Goal: Task Accomplishment & Management: Use online tool/utility

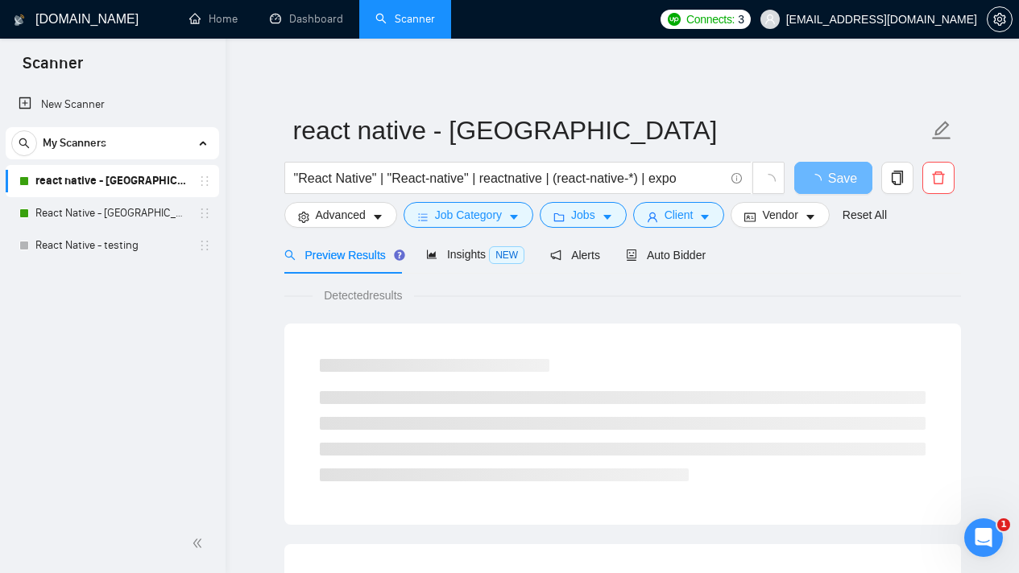
click at [703, 254] on span "Auto Bidder" at bounding box center [666, 255] width 80 height 13
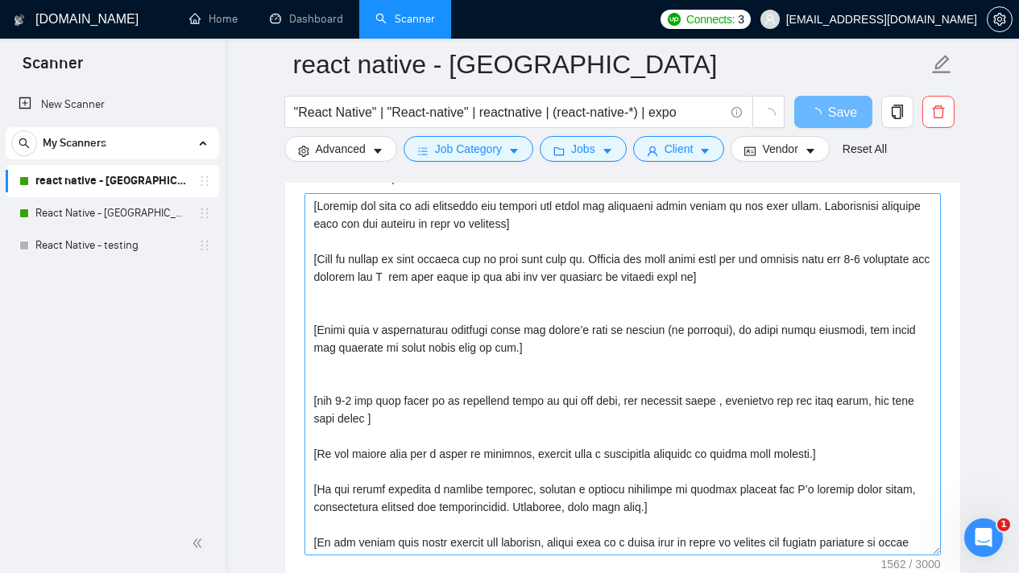
scroll to position [1686, 0]
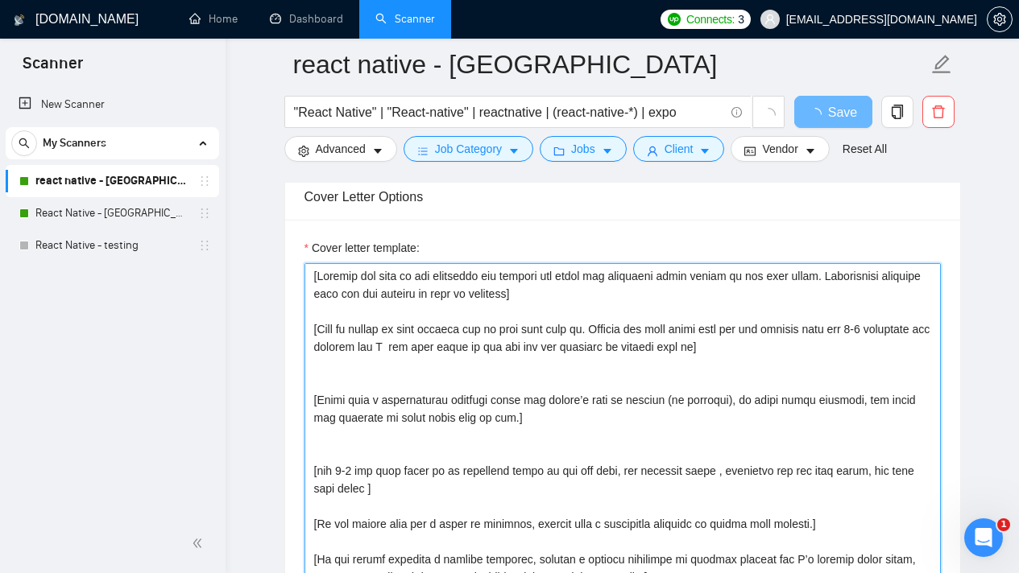
click at [589, 295] on textarea "Cover letter template:" at bounding box center [622, 444] width 636 height 362
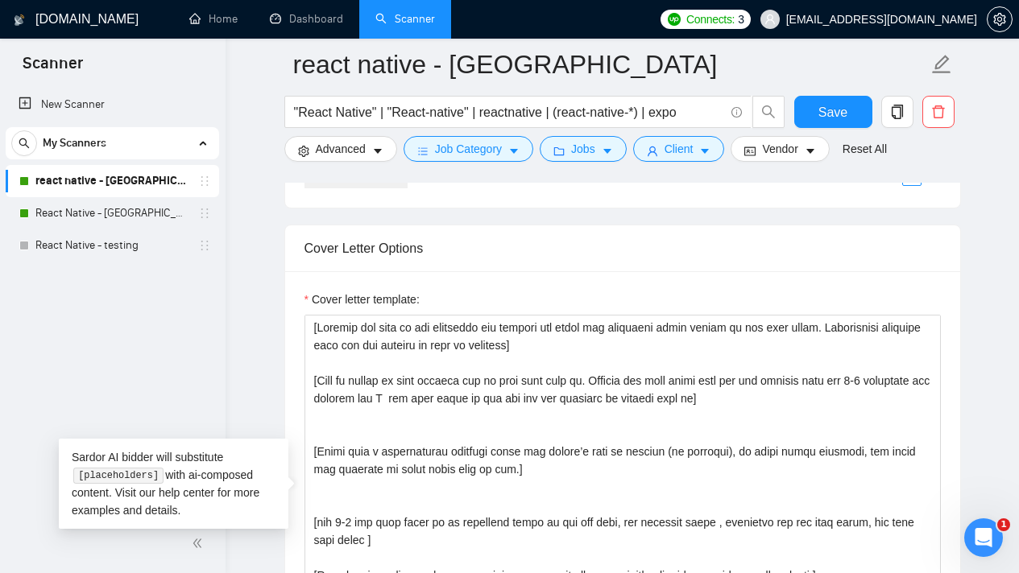
click at [101, 187] on link "react native - [GEOGRAPHIC_DATA]" at bounding box center [111, 181] width 153 height 32
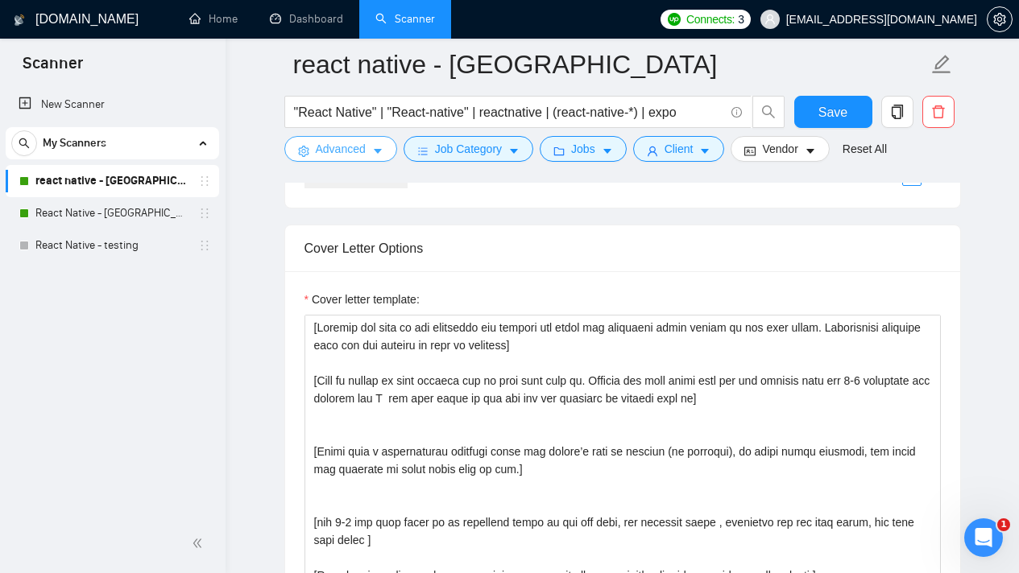
click at [322, 156] on span "Advanced" at bounding box center [341, 149] width 50 height 18
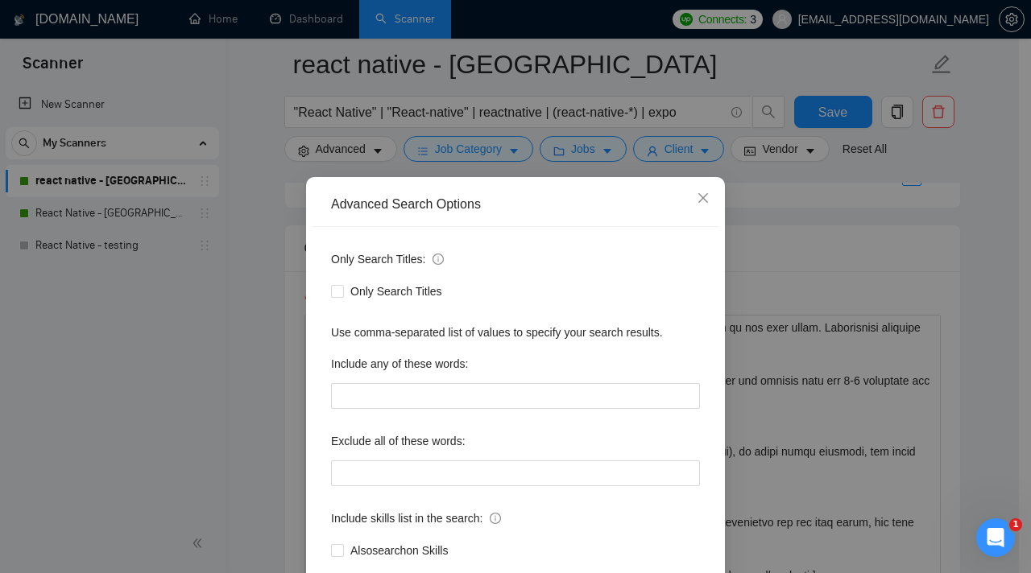
click at [344, 85] on div "Advanced Search Options Only Search Titles: Only Search Titles Use comma-separa…" at bounding box center [515, 286] width 1031 height 573
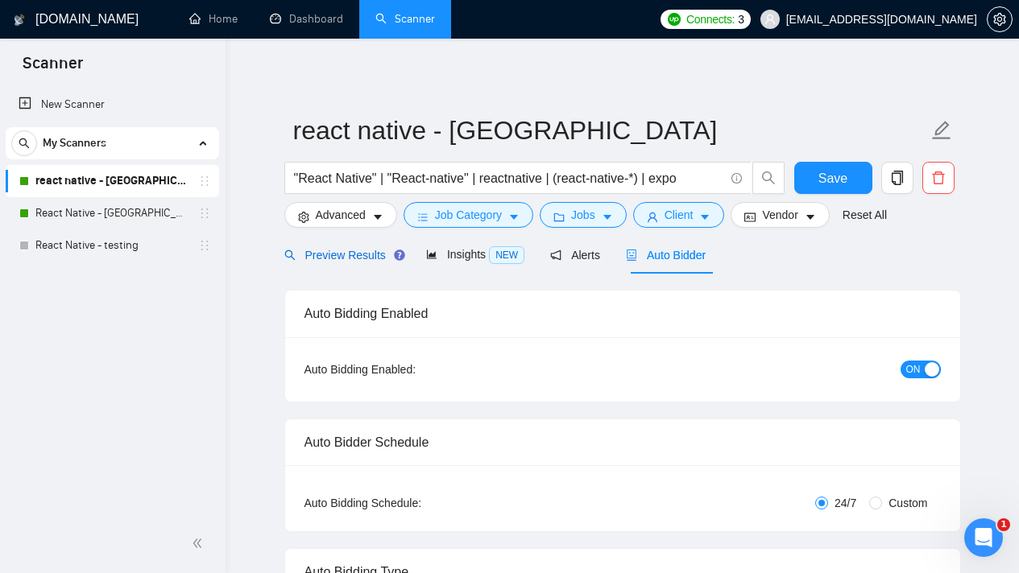
click at [312, 246] on div "Preview Results" at bounding box center [342, 255] width 116 height 18
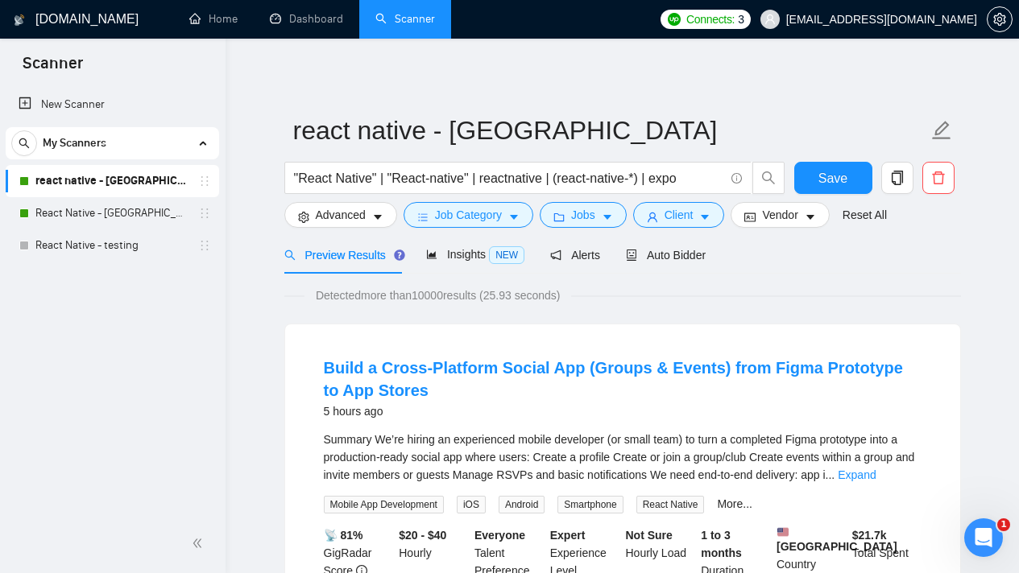
scroll to position [3, 0]
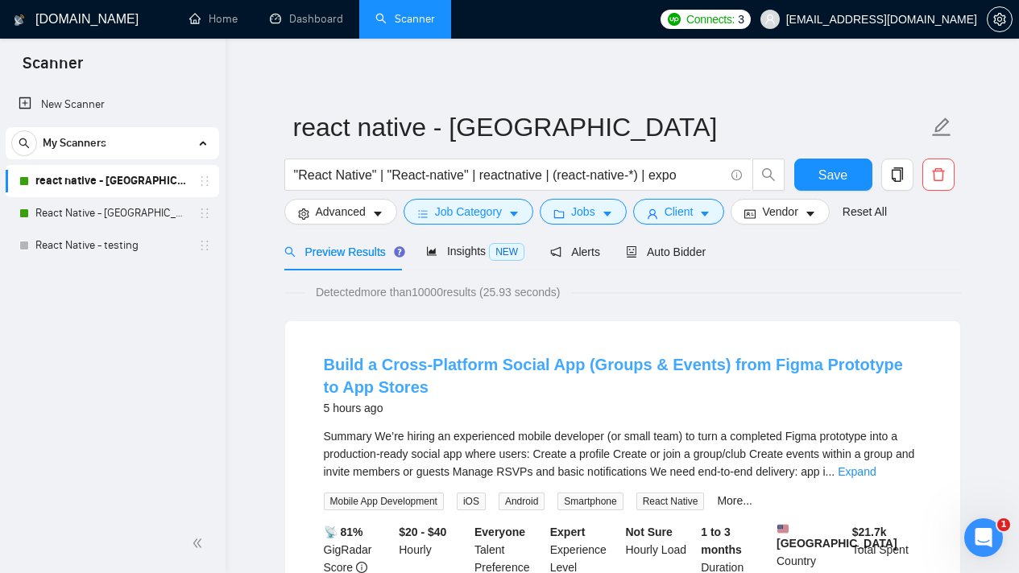
click at [593, 357] on link "Build a Cross‑Platform Social App (Groups & Events) from Figma Prototype to App…" at bounding box center [613, 376] width 579 height 40
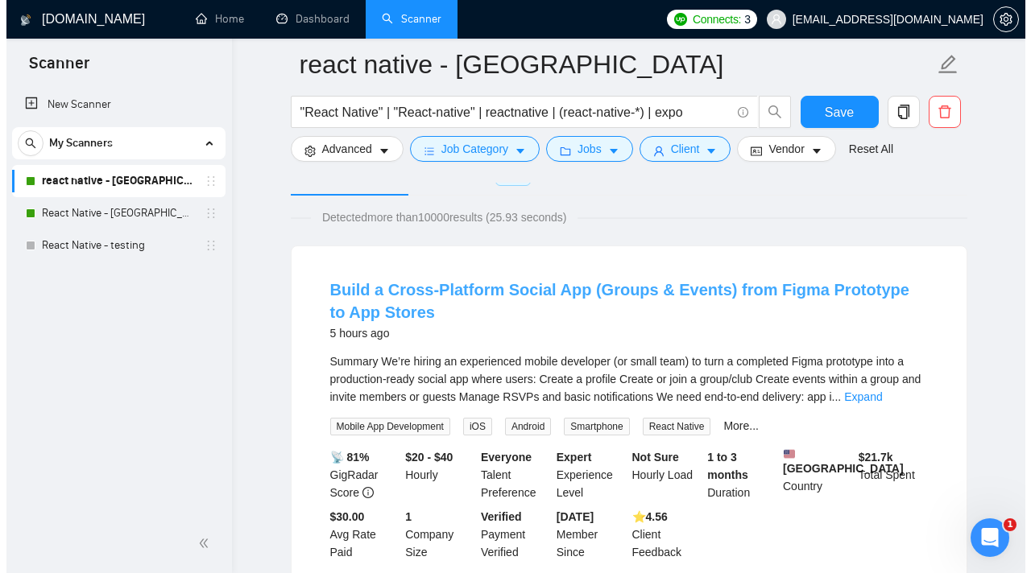
scroll to position [143, 0]
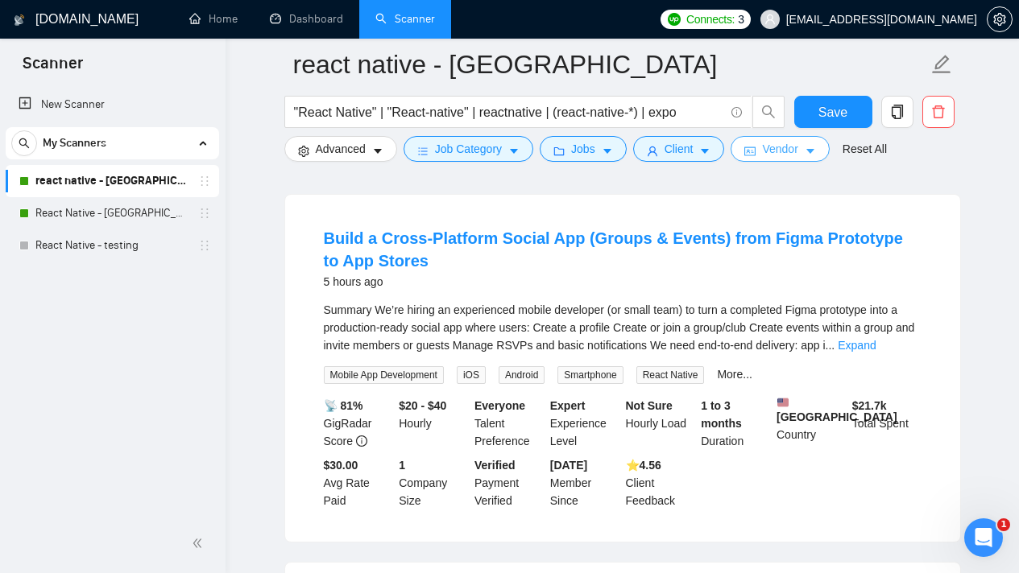
click at [785, 154] on span "Vendor" at bounding box center [779, 149] width 35 height 18
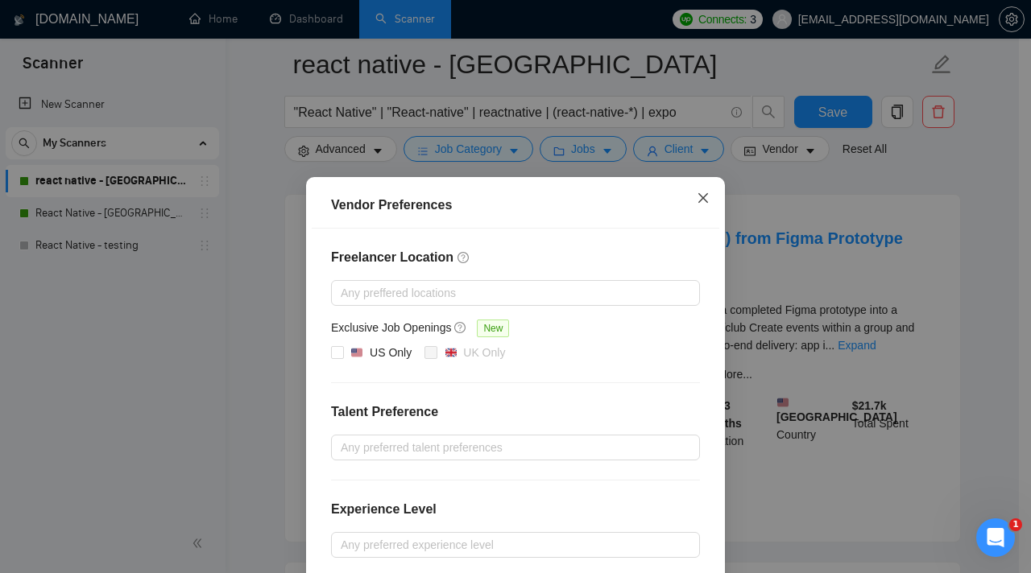
click at [696, 198] on icon "close" at bounding box center [702, 198] width 13 height 13
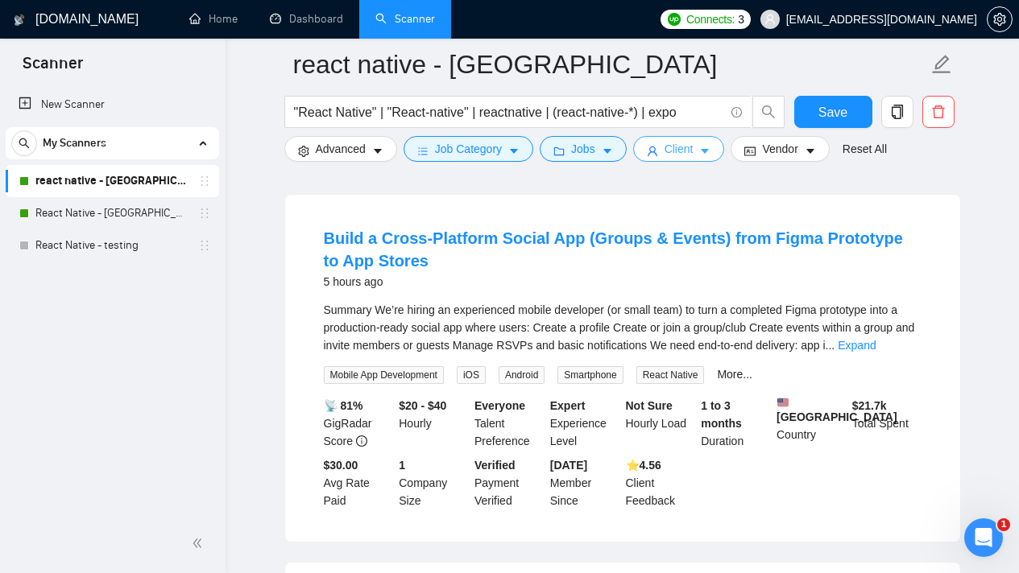
click at [674, 155] on span "Client" at bounding box center [678, 149] width 29 height 18
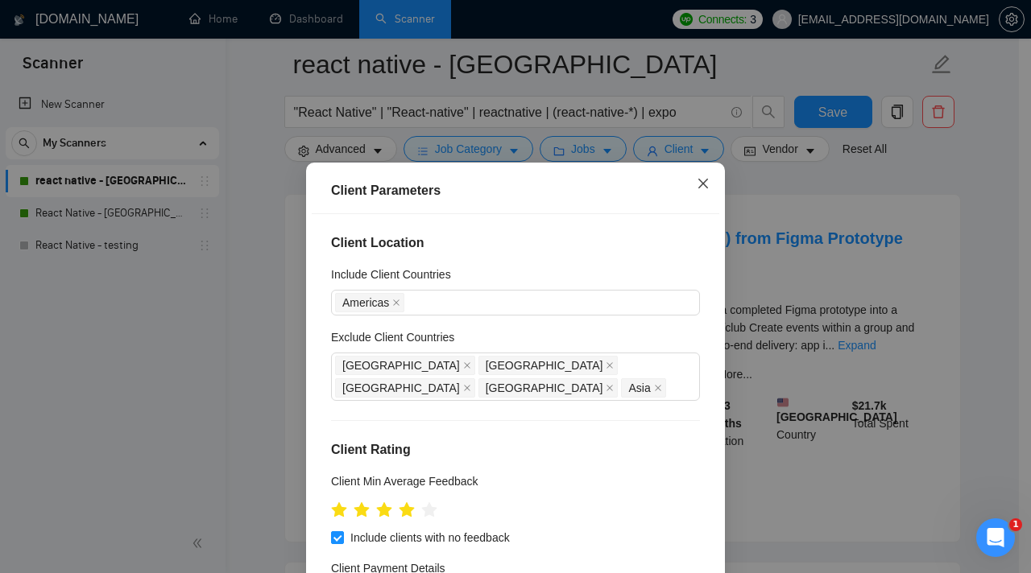
click at [699, 176] on span "Close" at bounding box center [702, 184] width 43 height 43
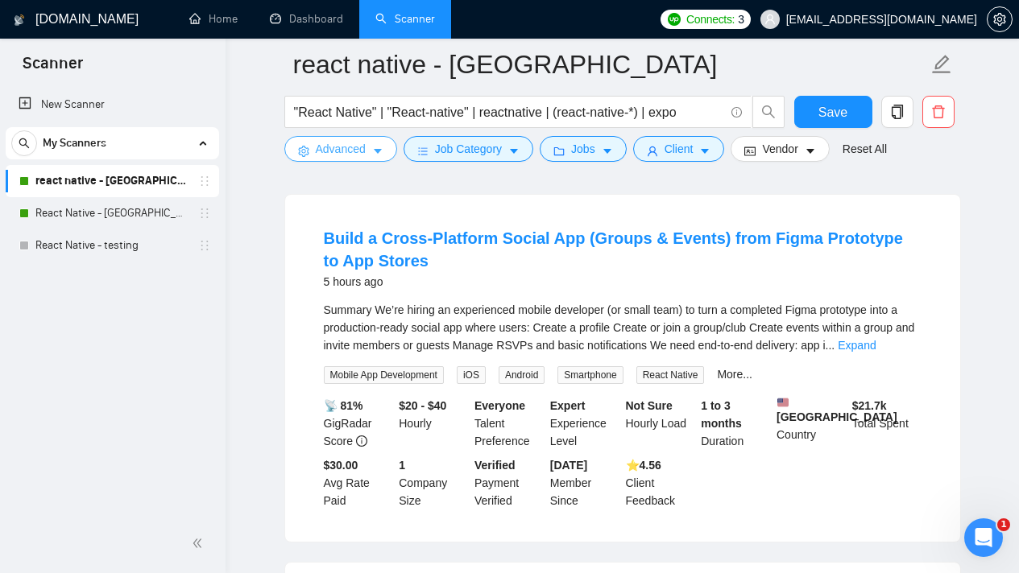
click at [366, 144] on span "Advanced" at bounding box center [341, 149] width 50 height 18
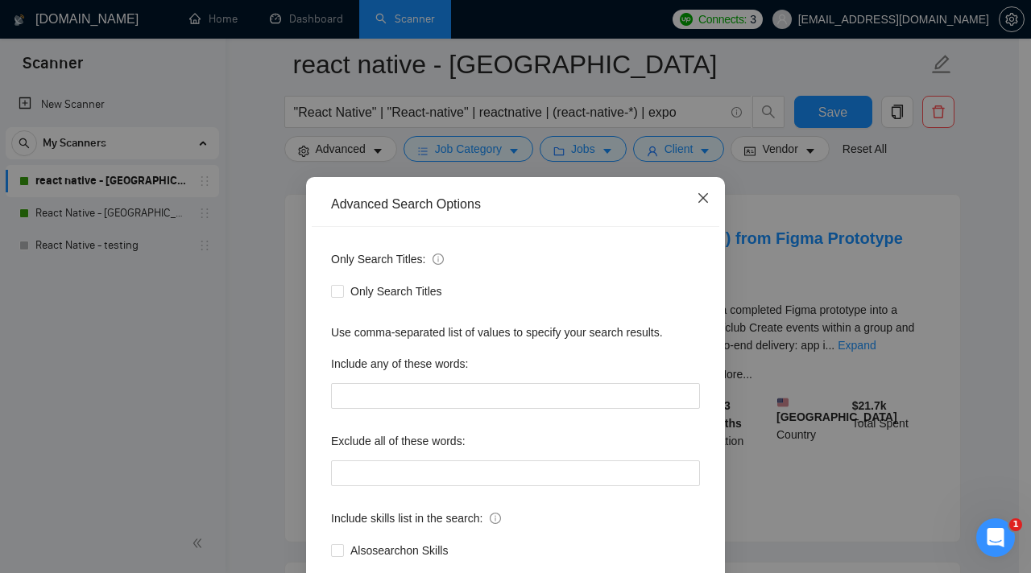
click at [696, 202] on icon "close" at bounding box center [702, 198] width 13 height 13
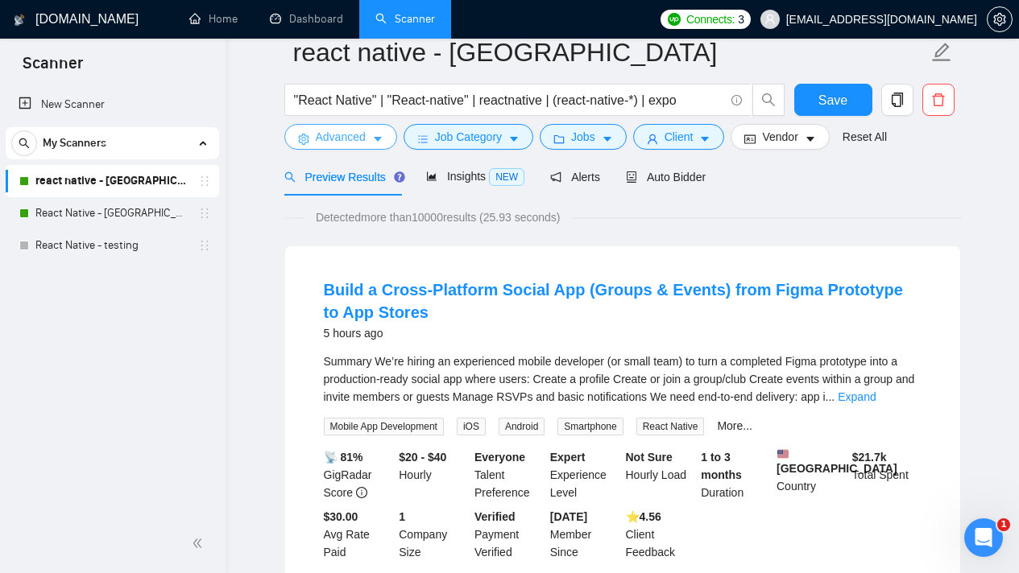
scroll to position [0, 0]
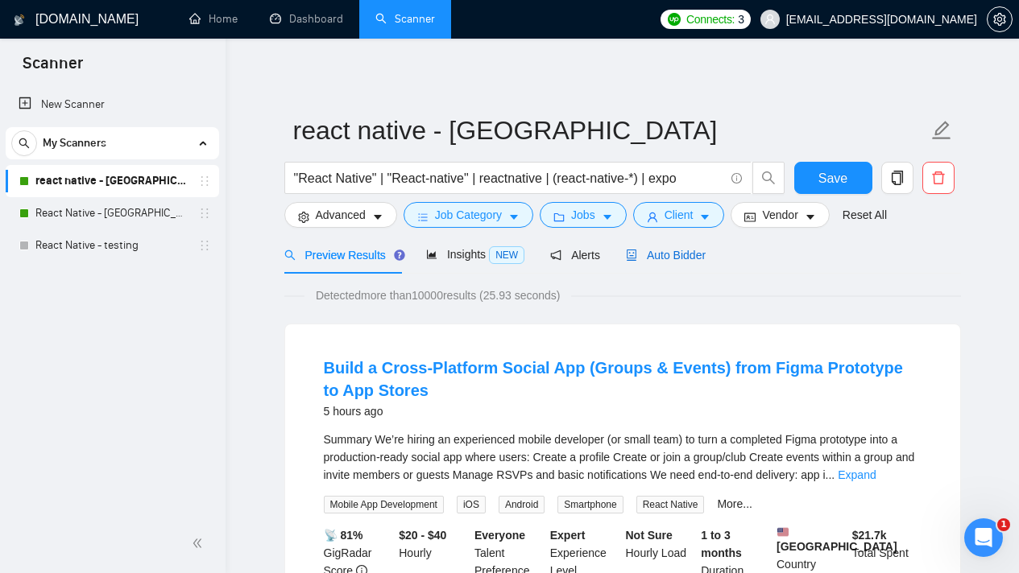
click at [690, 257] on span "Auto Bidder" at bounding box center [666, 255] width 80 height 13
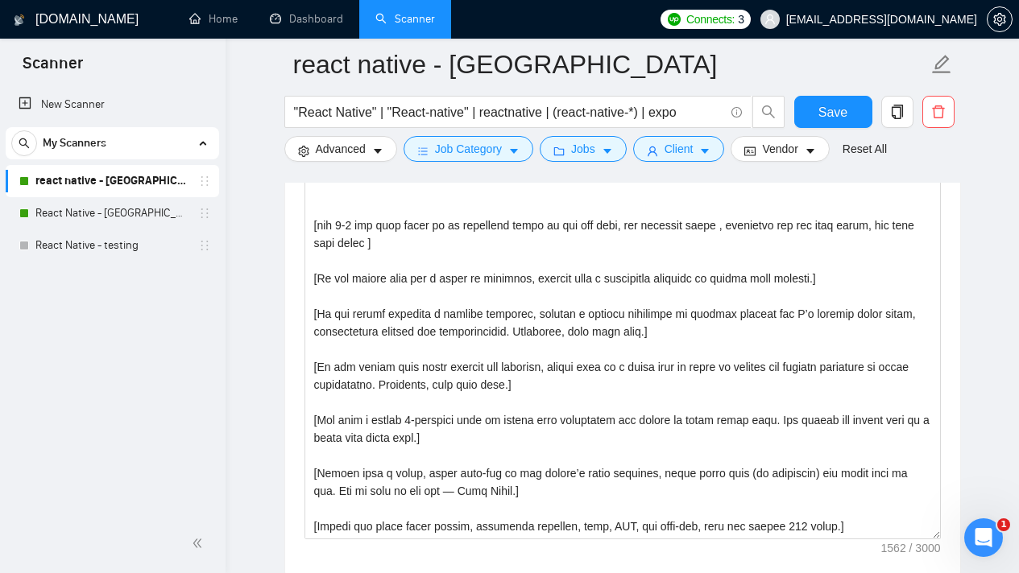
scroll to position [195, 0]
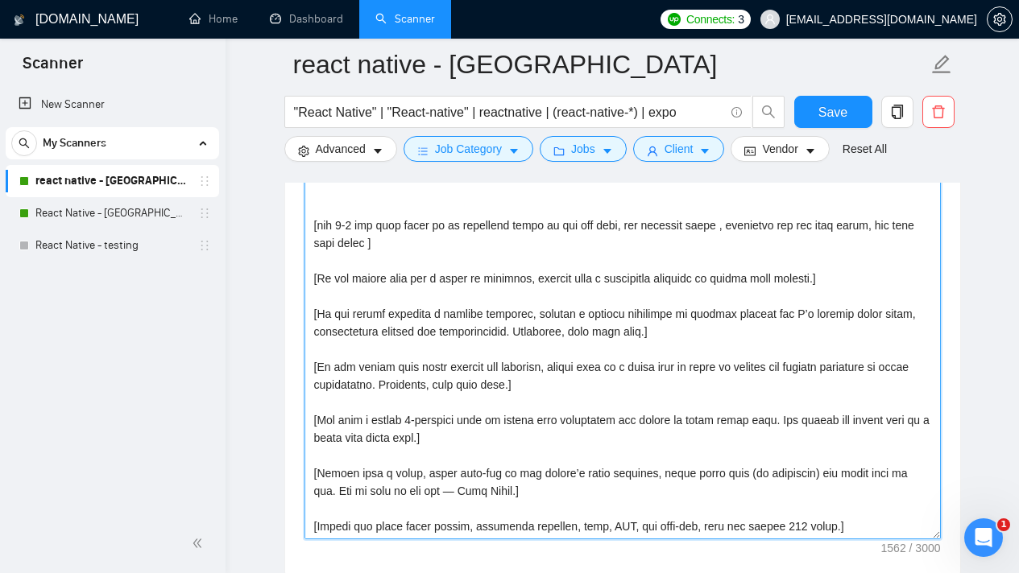
click at [684, 286] on textarea "Cover letter template:" at bounding box center [622, 358] width 636 height 362
